Goal: Information Seeking & Learning: Learn about a topic

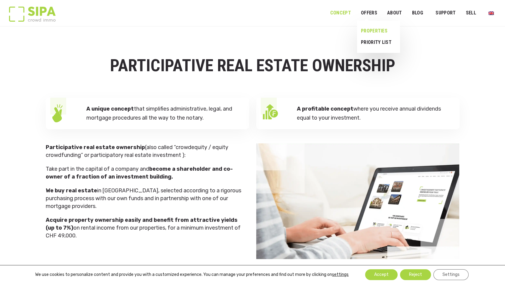
click at [380, 32] on link "Properties" at bounding box center [376, 30] width 38 height 11
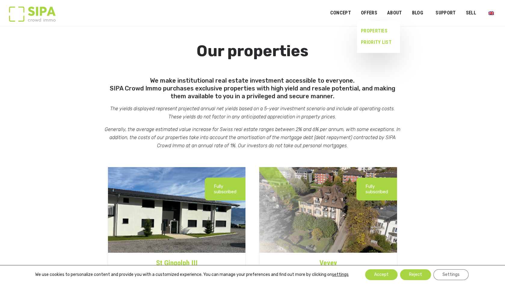
click at [375, 41] on link "PRIORITY LIST" at bounding box center [376, 42] width 38 height 11
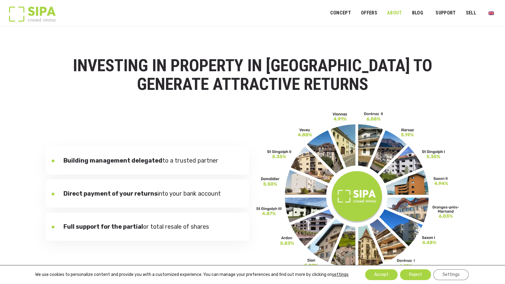
drag, startPoint x: 100, startPoint y: 65, endPoint x: 396, endPoint y: 11, distance: 300.8
click at [396, 11] on link "ABOUT" at bounding box center [394, 13] width 23 height 14
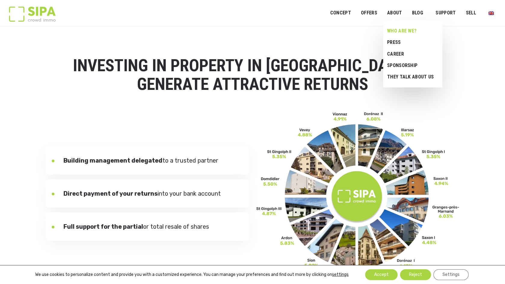
click at [406, 32] on link "Who are we?" at bounding box center [410, 30] width 55 height 11
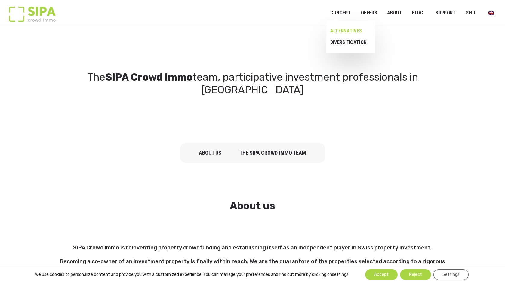
click at [356, 31] on link "Alternatives" at bounding box center [348, 30] width 44 height 11
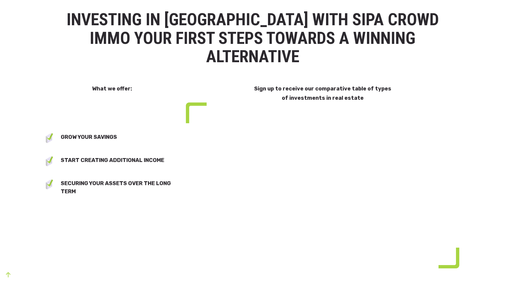
select select "**"
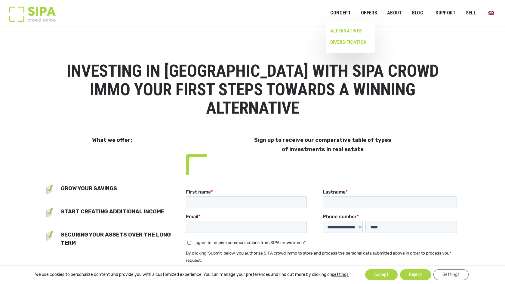
click at [349, 42] on link "Diversification" at bounding box center [348, 42] width 44 height 11
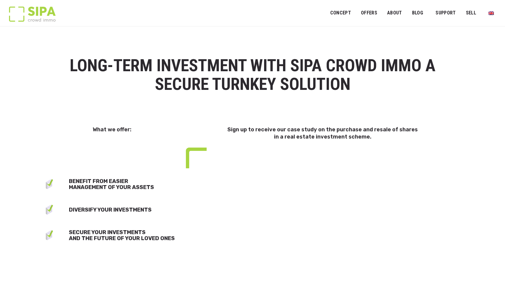
select select "**"
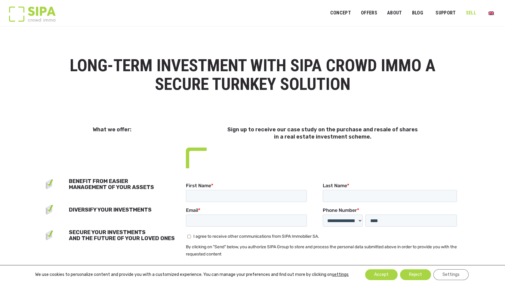
click at [472, 14] on link "Sell" at bounding box center [471, 13] width 18 height 14
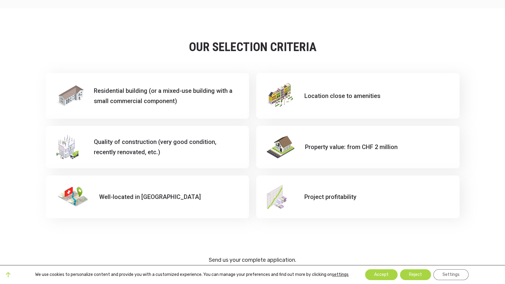
scroll to position [492, 0]
drag, startPoint x: 352, startPoint y: 94, endPoint x: 376, endPoint y: 95, distance: 24.4
click at [379, 95] on div "Location close to amenities" at bounding box center [357, 95] width 203 height 46
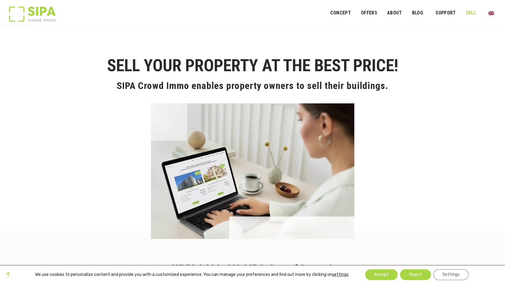
scroll to position [0, 0]
click at [440, 31] on link "FAQ" at bounding box center [449, 30] width 36 height 11
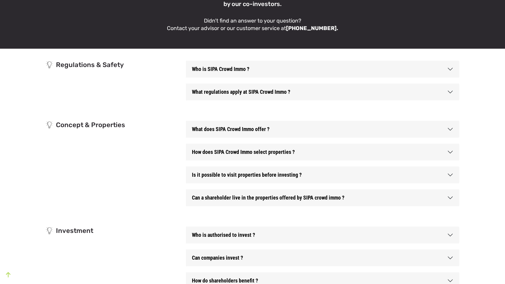
scroll to position [80, 0]
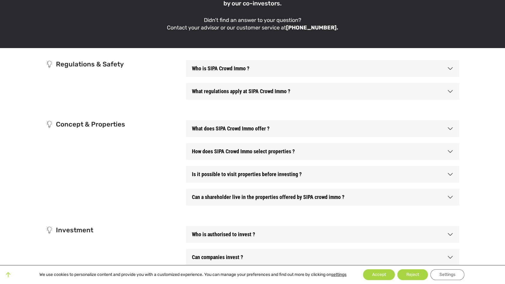
click at [422, 129] on button "What does SIPA Crowd Immo offer ?" at bounding box center [322, 128] width 273 height 17
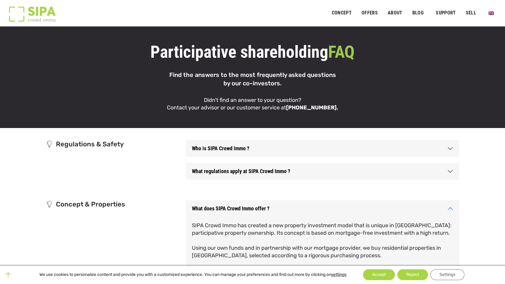
scroll to position [0, 0]
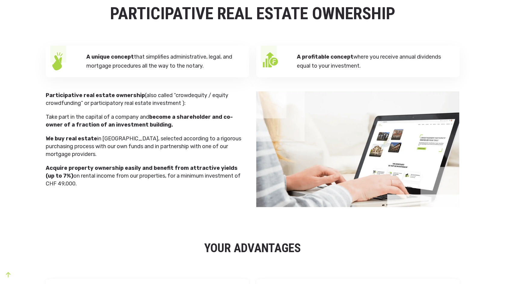
scroll to position [53, 0]
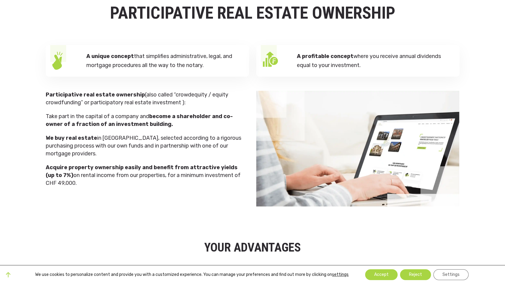
drag, startPoint x: 45, startPoint y: 92, endPoint x: 67, endPoint y: 165, distance: 75.9
click at [74, 178] on div "Participative real estate ownership (also called “crowdequity / equity crowdfun…" at bounding box center [147, 139] width 203 height 96
drag, startPoint x: 46, startPoint y: 92, endPoint x: 137, endPoint y: 186, distance: 131.4
click at [134, 187] on div "Participative real estate ownership (also called “crowdequity / equity crowdfun…" at bounding box center [147, 149] width 210 height 116
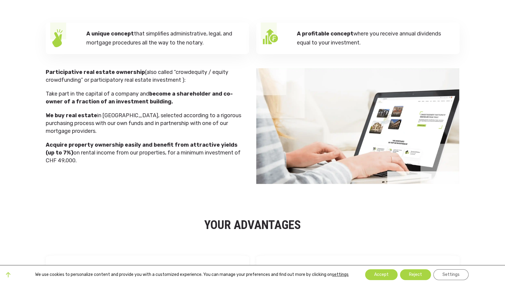
click at [139, 186] on section "PARTICIPATIVE REAL ESTATE OWNERSHIP A unique concept that simplifies administra…" at bounding box center [252, 78] width 505 height 236
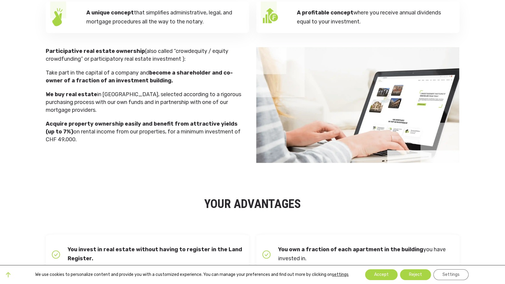
scroll to position [99, 0]
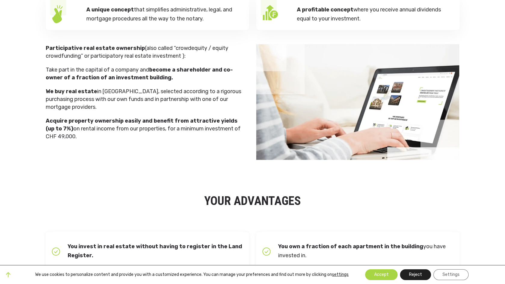
click at [422, 275] on button "Reject" at bounding box center [415, 274] width 31 height 11
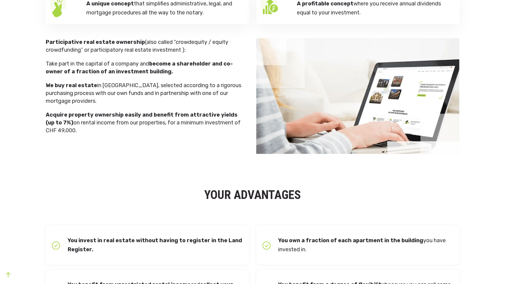
scroll to position [104, 0]
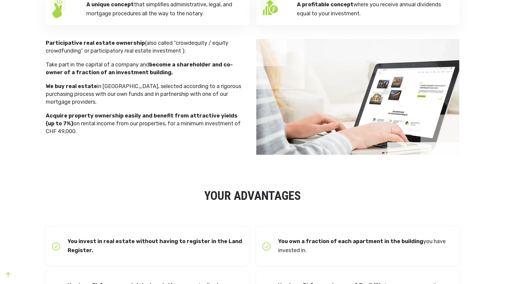
click at [75, 66] on p "Take part in the capital of a company and become a shareholder and co-owner of …" at bounding box center [144, 69] width 197 height 16
drag, startPoint x: 75, startPoint y: 66, endPoint x: 87, endPoint y: 76, distance: 15.5
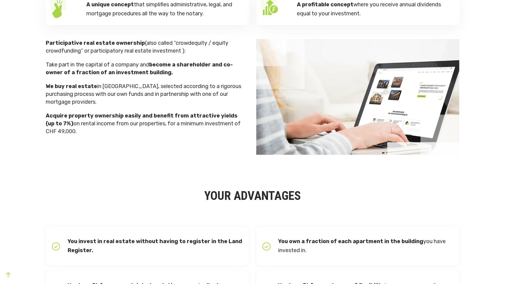
click at [75, 66] on p "Take part in the capital of a company and become a shareholder and co-owner of …" at bounding box center [144, 69] width 197 height 16
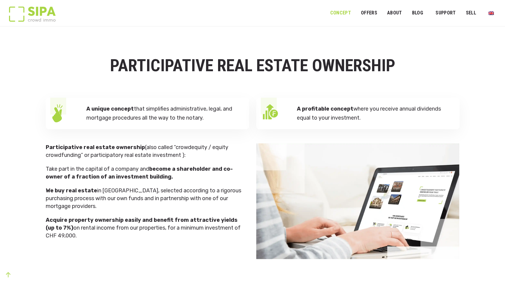
scroll to position [0, 0]
